Goal: Find specific page/section: Find specific page/section

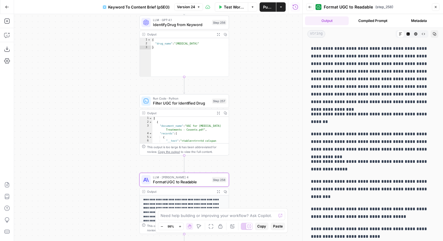
scroll to position [55, 0]
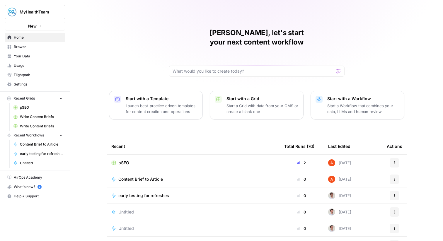
click at [56, 8] on button "MyHealthTeam" at bounding box center [35, 12] width 61 height 15
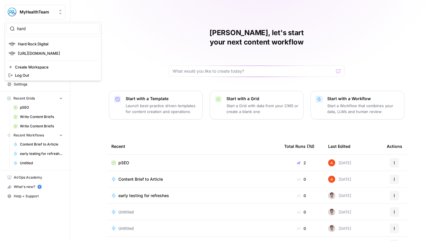
type input "hard"
click at [40, 43] on span "Hard Rock Digital" at bounding box center [56, 44] width 77 height 6
